Goal: Task Accomplishment & Management: Use online tool/utility

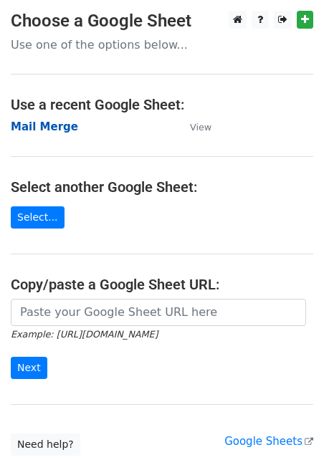
click at [58, 130] on strong "Mail Merge" at bounding box center [44, 126] width 67 height 13
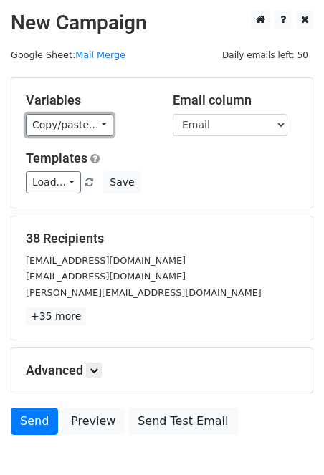
click at [96, 126] on link "Copy/paste..." at bounding box center [69, 125] width 87 height 22
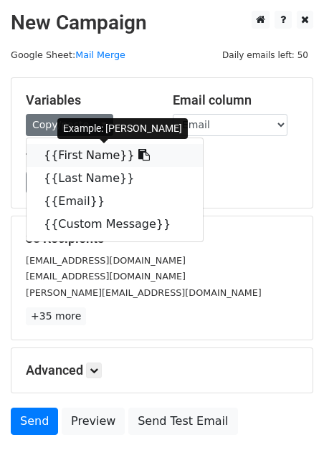
click at [96, 159] on link "{{First Name}}" at bounding box center [114, 155] width 176 height 23
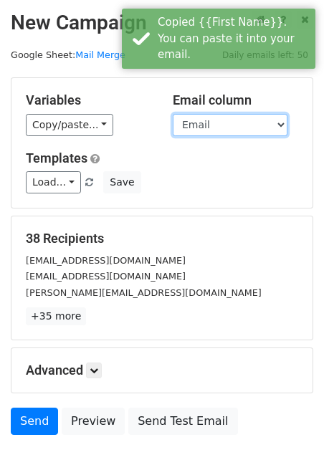
click at [203, 129] on select "First Name Last Name Email Custom Message" at bounding box center [230, 125] width 115 height 22
click at [173, 114] on select "First Name Last Name Email Custom Message" at bounding box center [230, 125] width 115 height 22
click at [209, 125] on select "First Name Last Name Email Custom Message" at bounding box center [230, 125] width 115 height 22
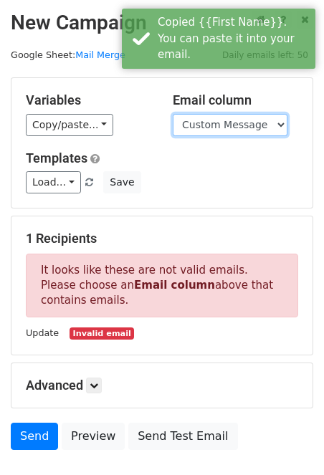
select select "Email"
click at [173, 114] on select "First Name Last Name Email Custom Message" at bounding box center [230, 125] width 115 height 22
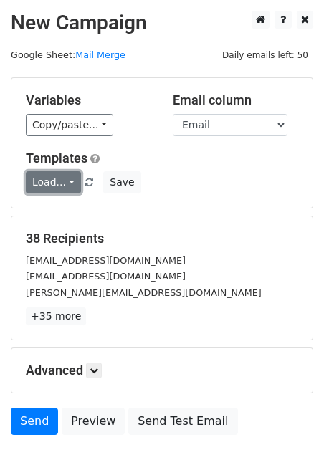
click at [69, 187] on link "Load..." at bounding box center [53, 182] width 55 height 22
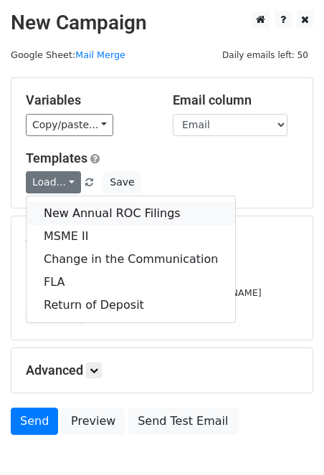
click at [89, 210] on link "New Annual ROC Filings" at bounding box center [130, 213] width 208 height 23
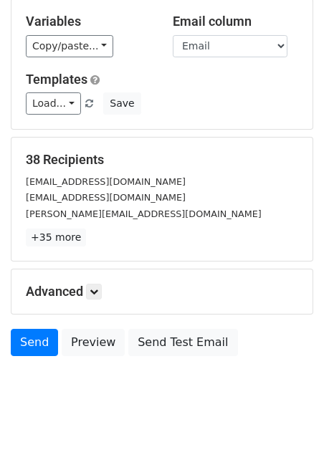
scroll to position [82, 0]
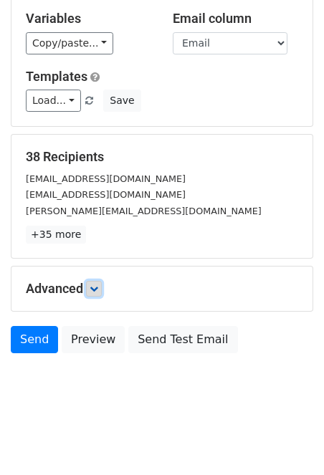
click at [97, 284] on icon at bounding box center [94, 288] width 9 height 9
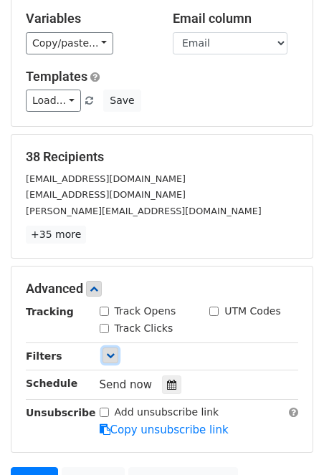
click at [109, 352] on icon at bounding box center [110, 355] width 9 height 9
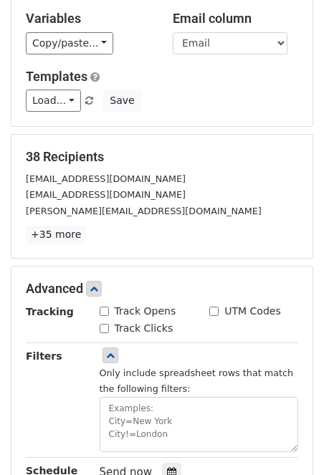
click at [216, 184] on div "rameshs@vertafore.com" at bounding box center [162, 178] width 294 height 16
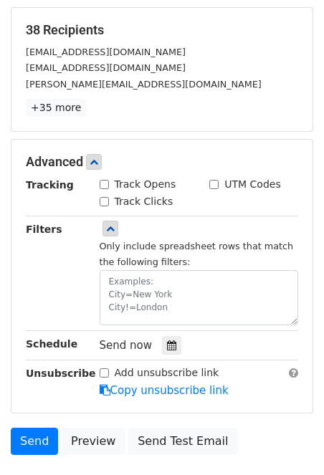
scroll to position [253, 0]
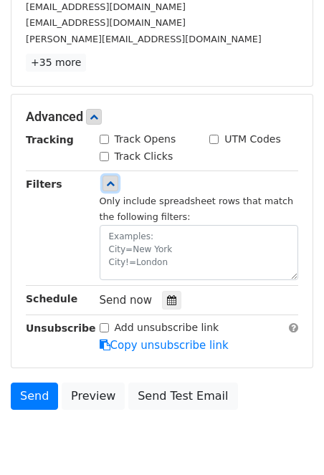
click at [107, 176] on link at bounding box center [110, 183] width 16 height 16
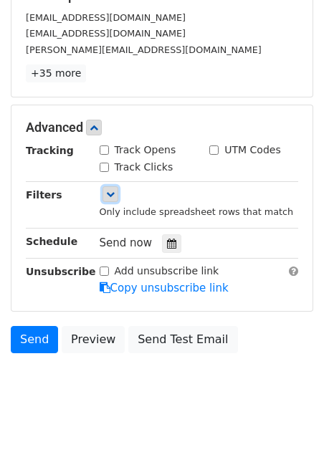
scroll to position [221, 0]
